Goal: Find specific page/section: Find specific page/section

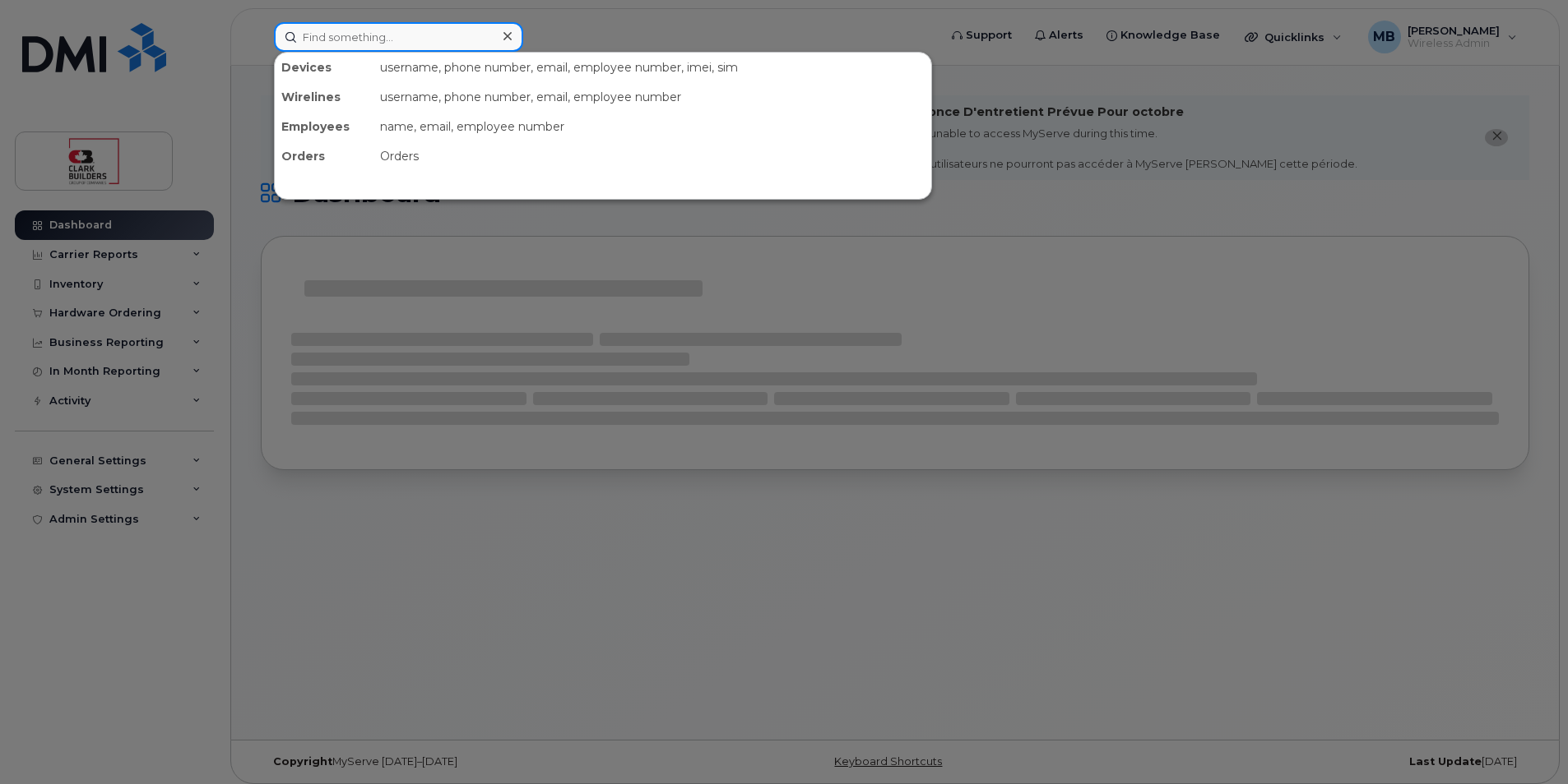
click at [362, 37] on input at bounding box center [398, 37] width 249 height 29
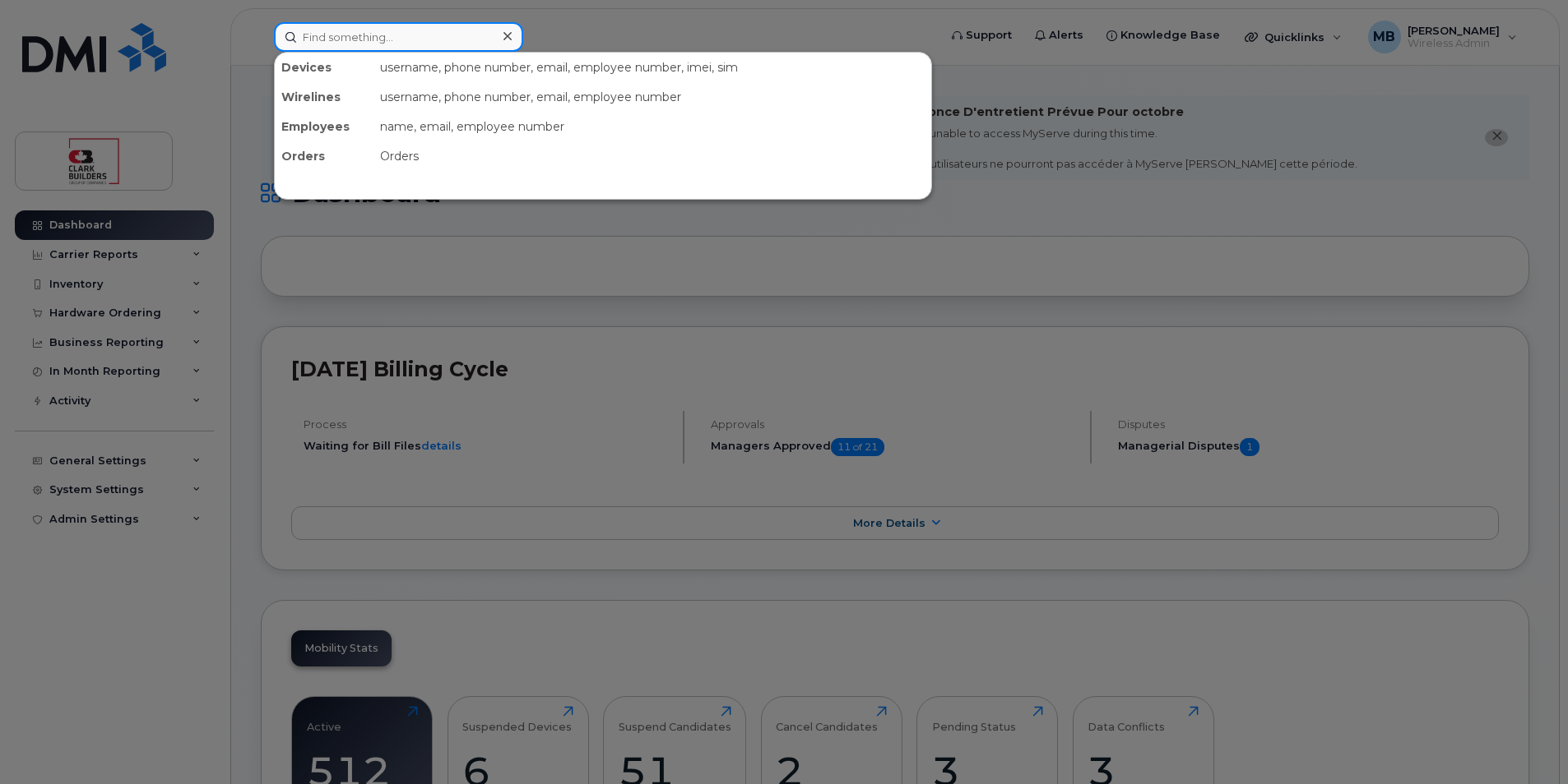
click at [409, 40] on input at bounding box center [398, 37] width 249 height 29
click at [412, 34] on input at bounding box center [398, 37] width 249 height 29
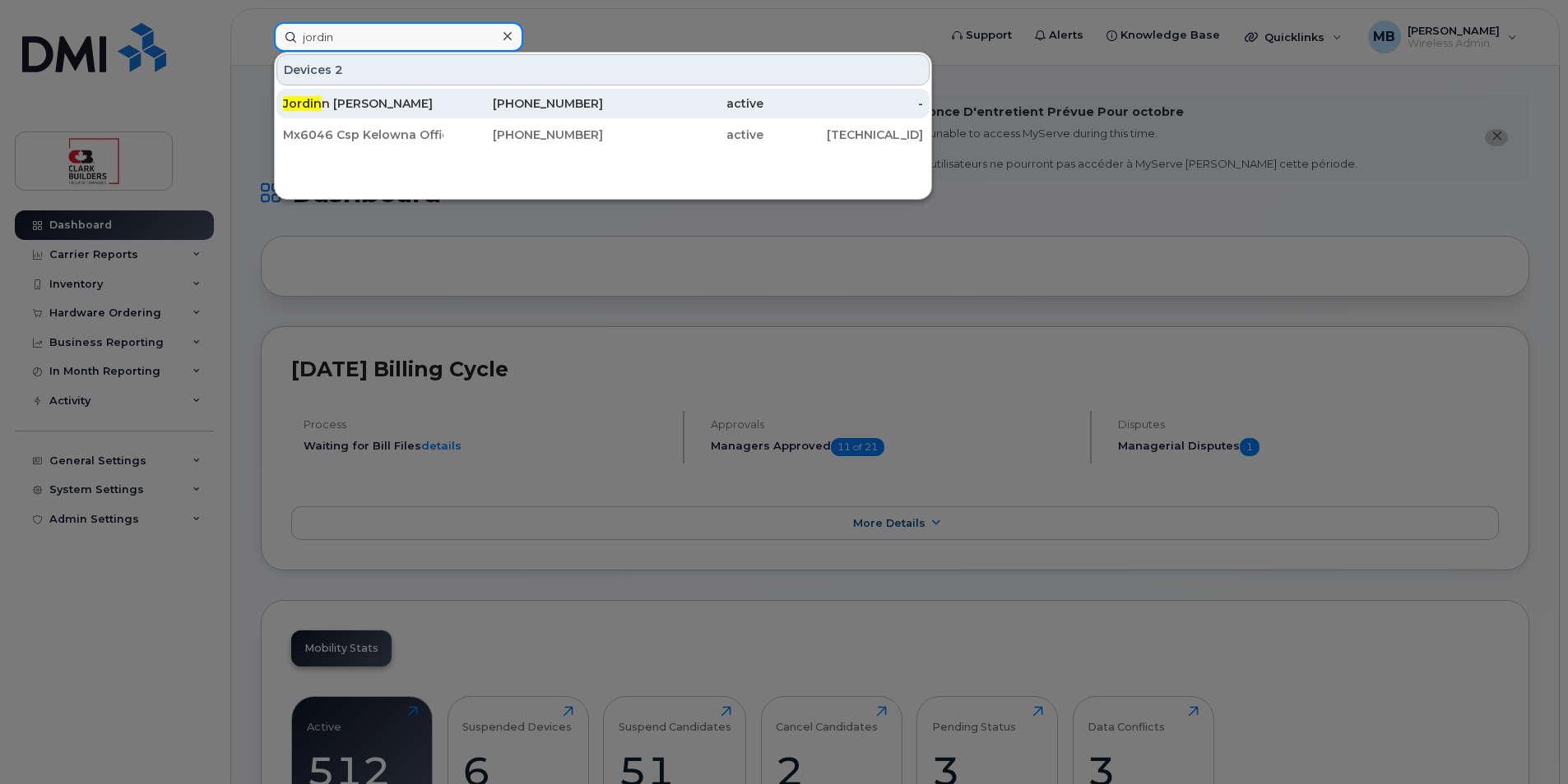
type input "jordin"
click at [413, 104] on div "[PERSON_NAME]" at bounding box center [363, 103] width 161 height 16
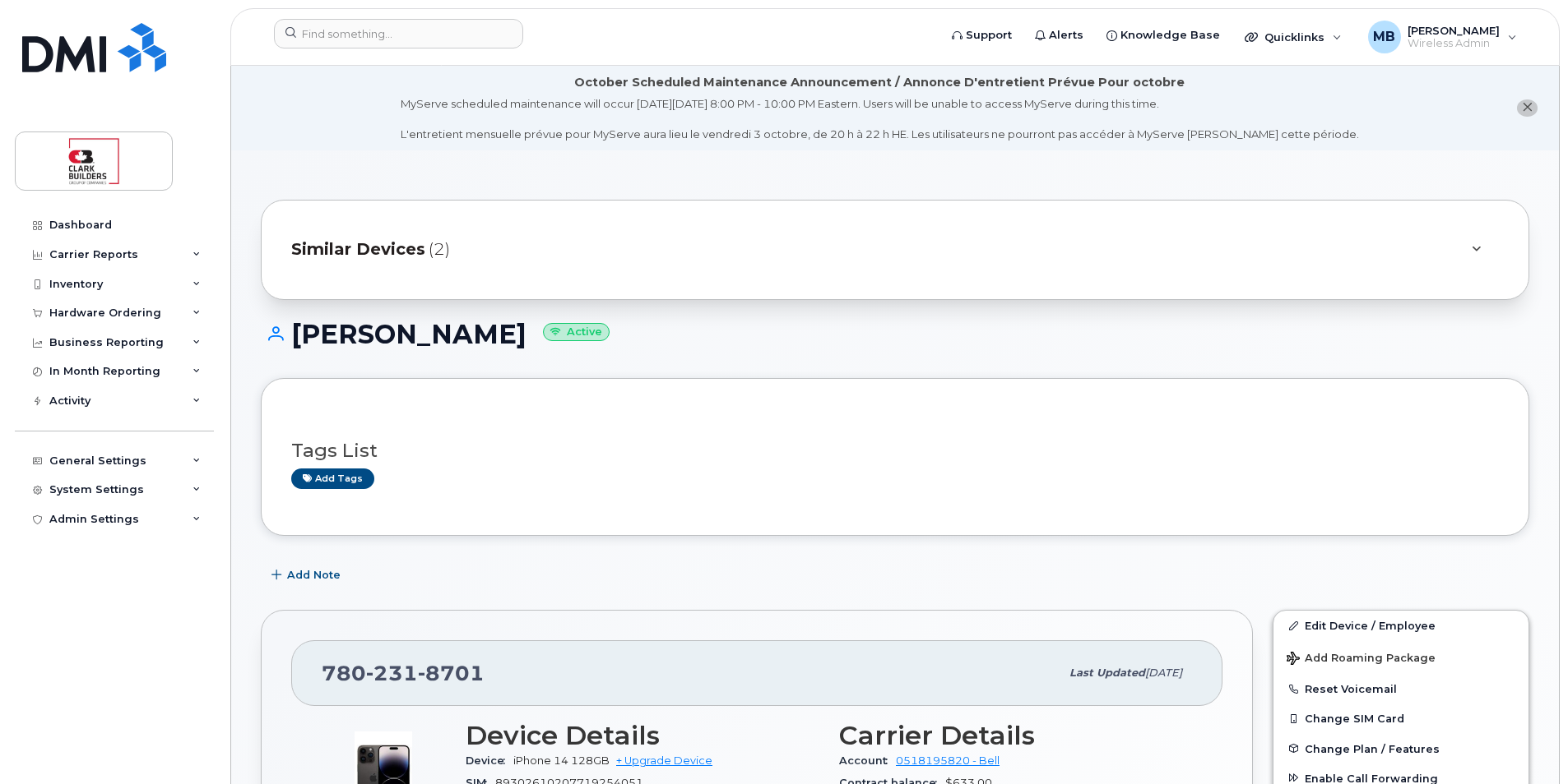
scroll to position [329, 0]
